Goal: Navigation & Orientation: Find specific page/section

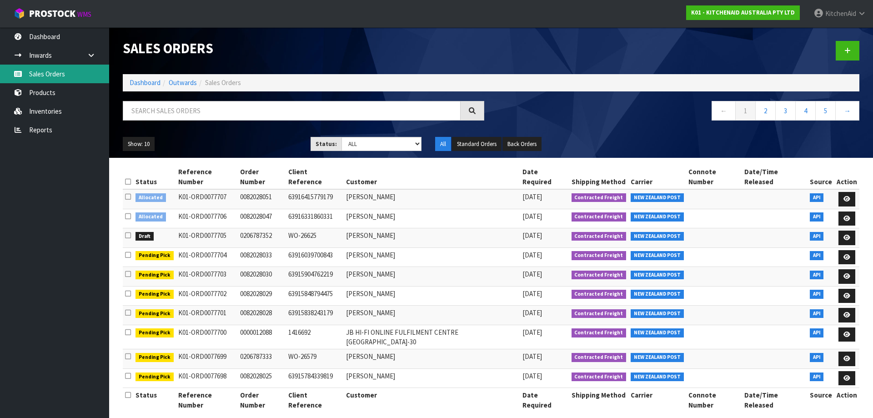
click at [61, 76] on link "Sales Orders" at bounding box center [54, 74] width 109 height 19
click at [581, 290] on icon at bounding box center [846, 358] width 7 height 6
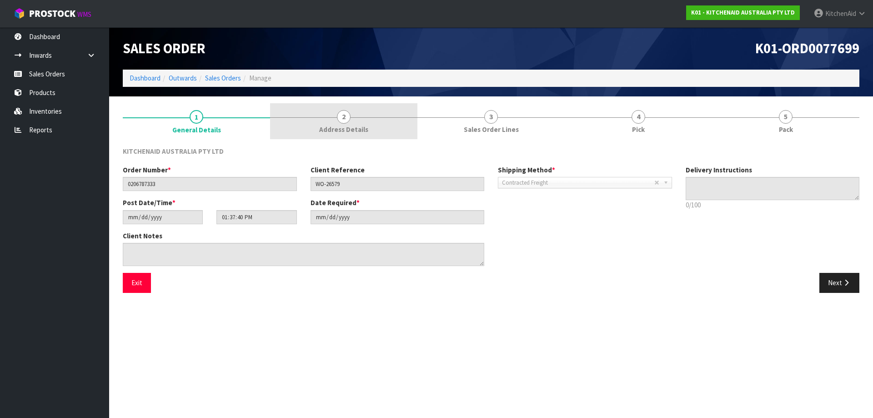
click at [350, 122] on link "2 Address Details" at bounding box center [343, 121] width 147 height 36
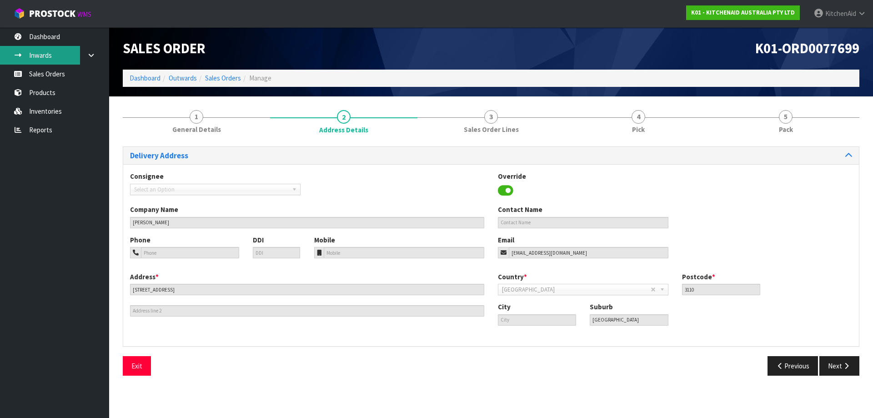
click at [56, 58] on link "Inwards" at bounding box center [54, 55] width 109 height 19
click at [50, 70] on link "Sales Orders" at bounding box center [54, 74] width 109 height 19
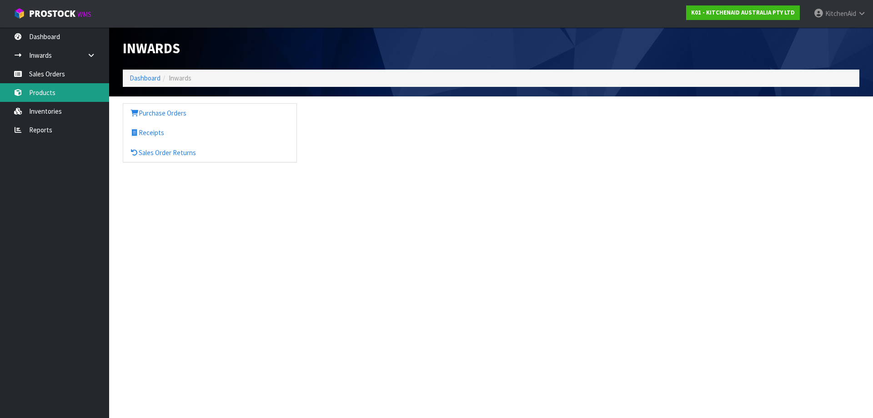
click at [48, 86] on link "Products" at bounding box center [54, 92] width 109 height 19
click at [47, 75] on link "Sales Orders" at bounding box center [54, 74] width 109 height 19
